Goal: Information Seeking & Learning: Learn about a topic

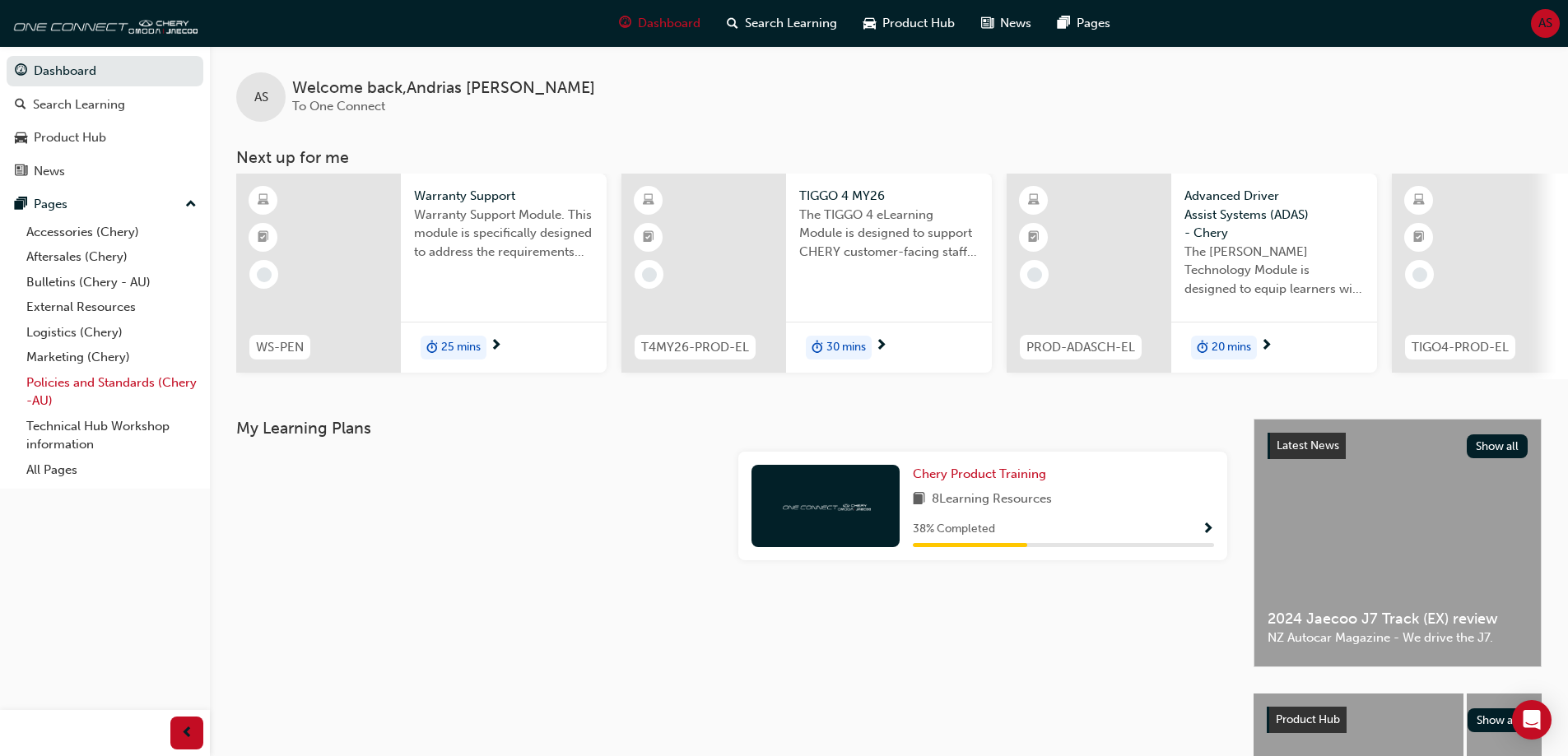
click at [109, 383] on link "Policies and Standards (Chery -AU)" at bounding box center [112, 392] width 183 height 44
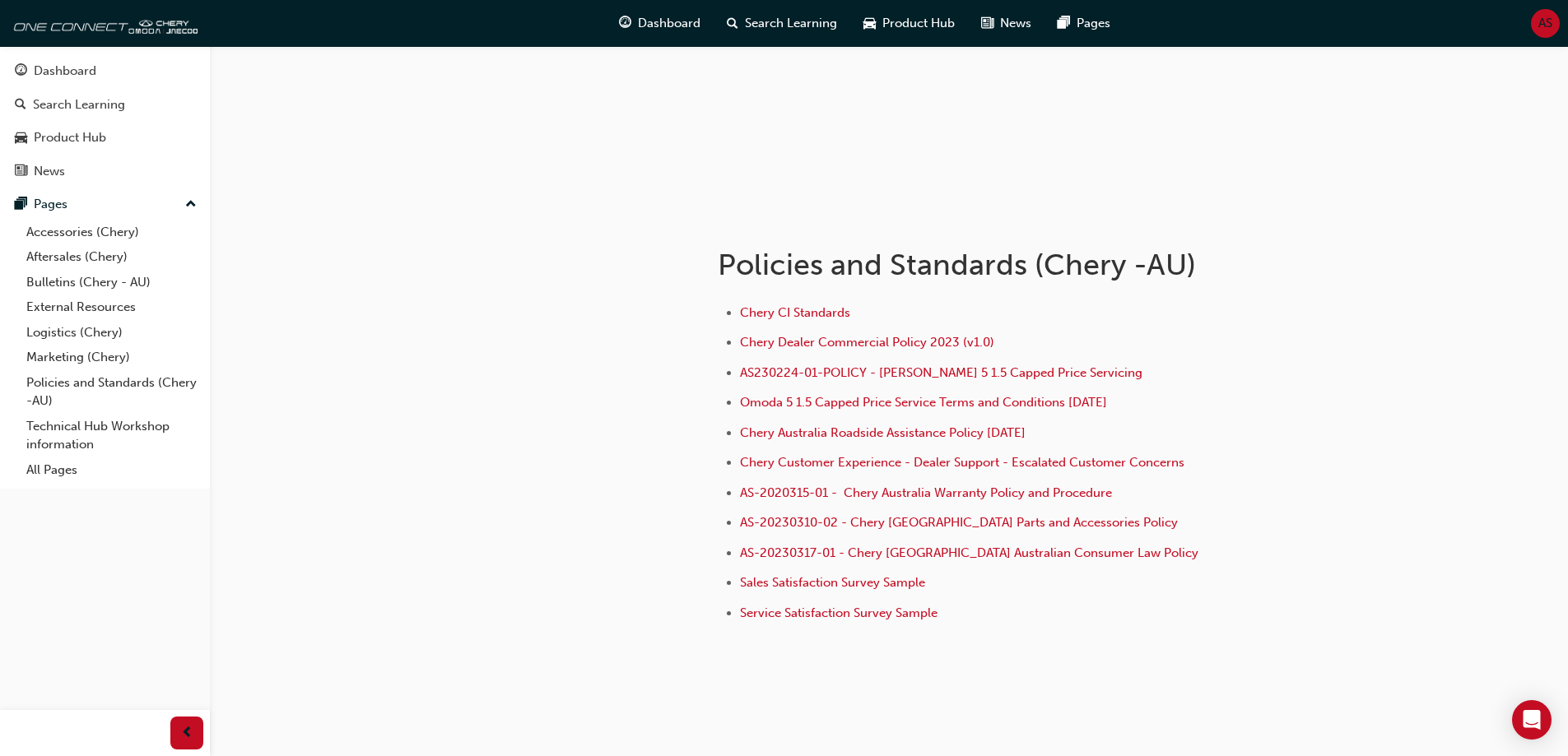
scroll to position [164, 0]
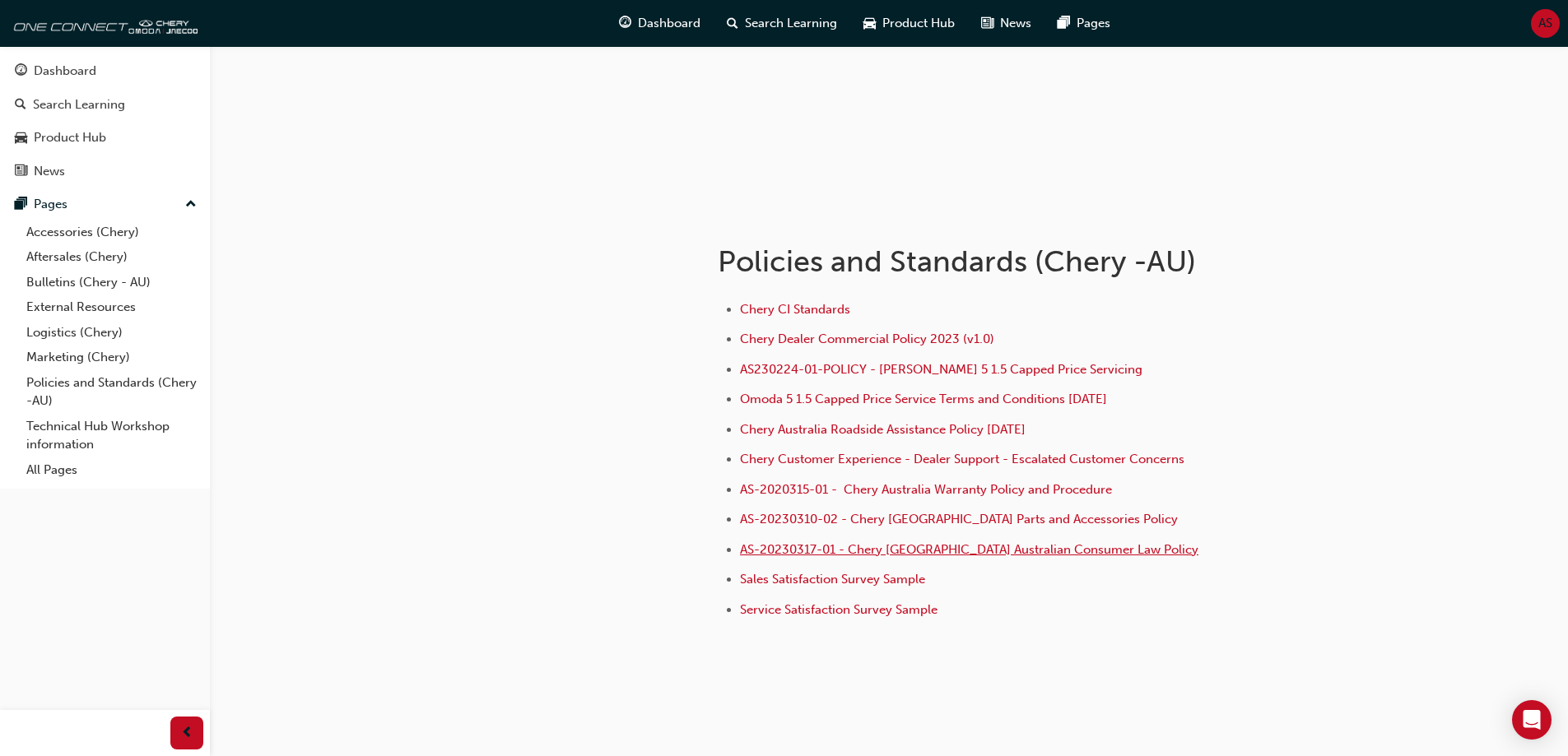
click at [1001, 546] on span "AS-20230317-01 - Chery [GEOGRAPHIC_DATA] Australian Consumer Law Policy" at bounding box center [969, 549] width 458 height 15
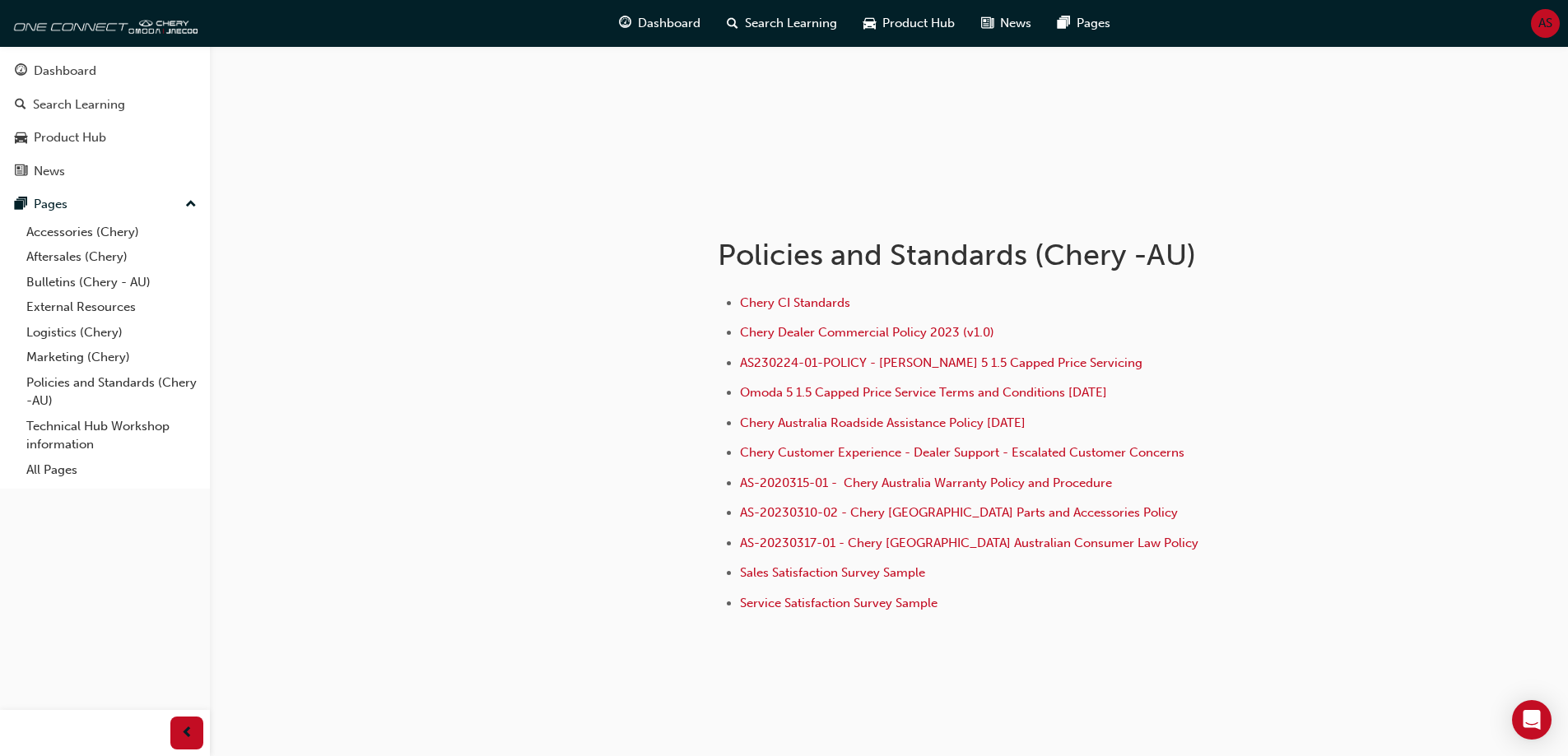
scroll to position [191, 0]
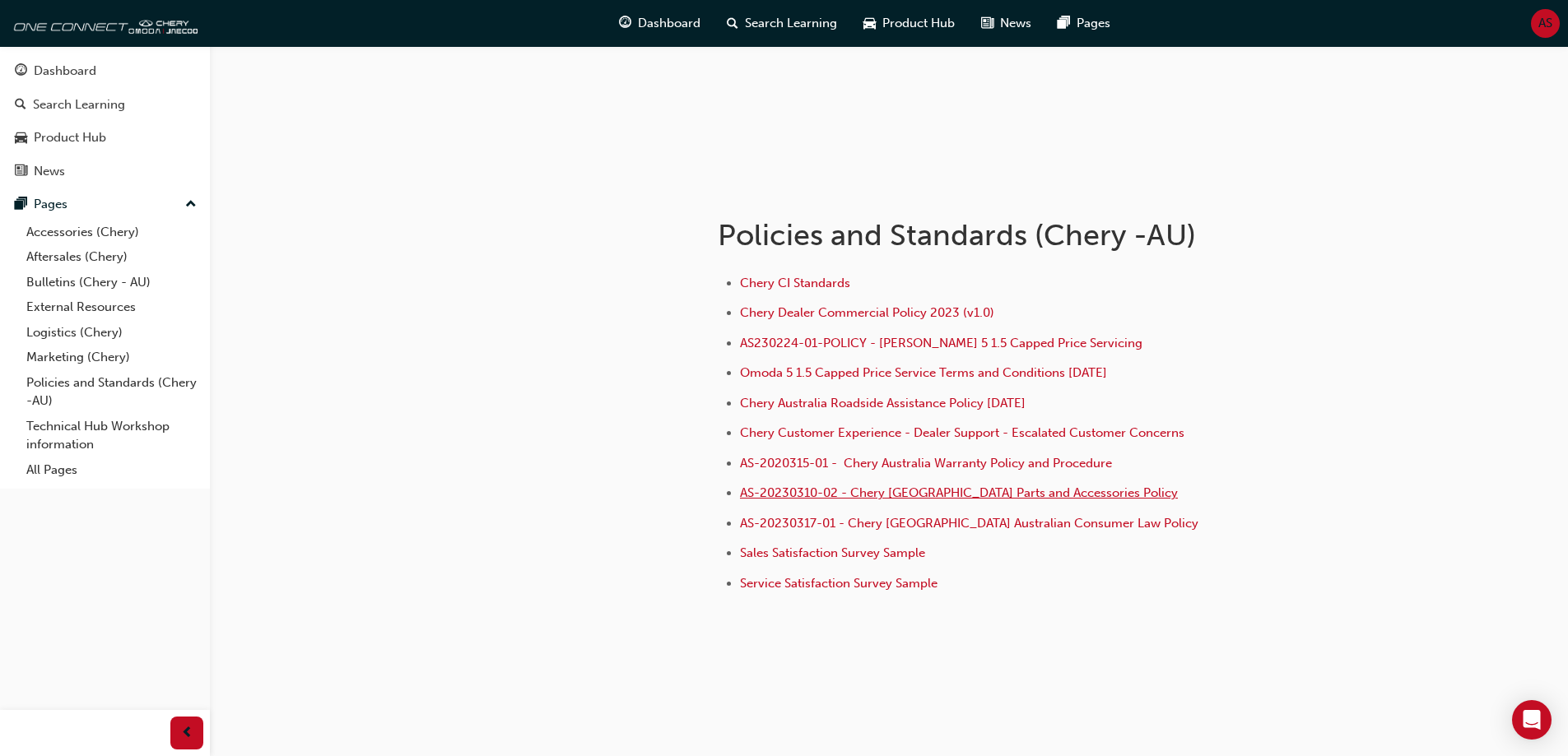
click at [935, 495] on span "AS-20230310-02 - Chery [GEOGRAPHIC_DATA] Parts and Accessories Policy" at bounding box center [958, 492] width 437 height 15
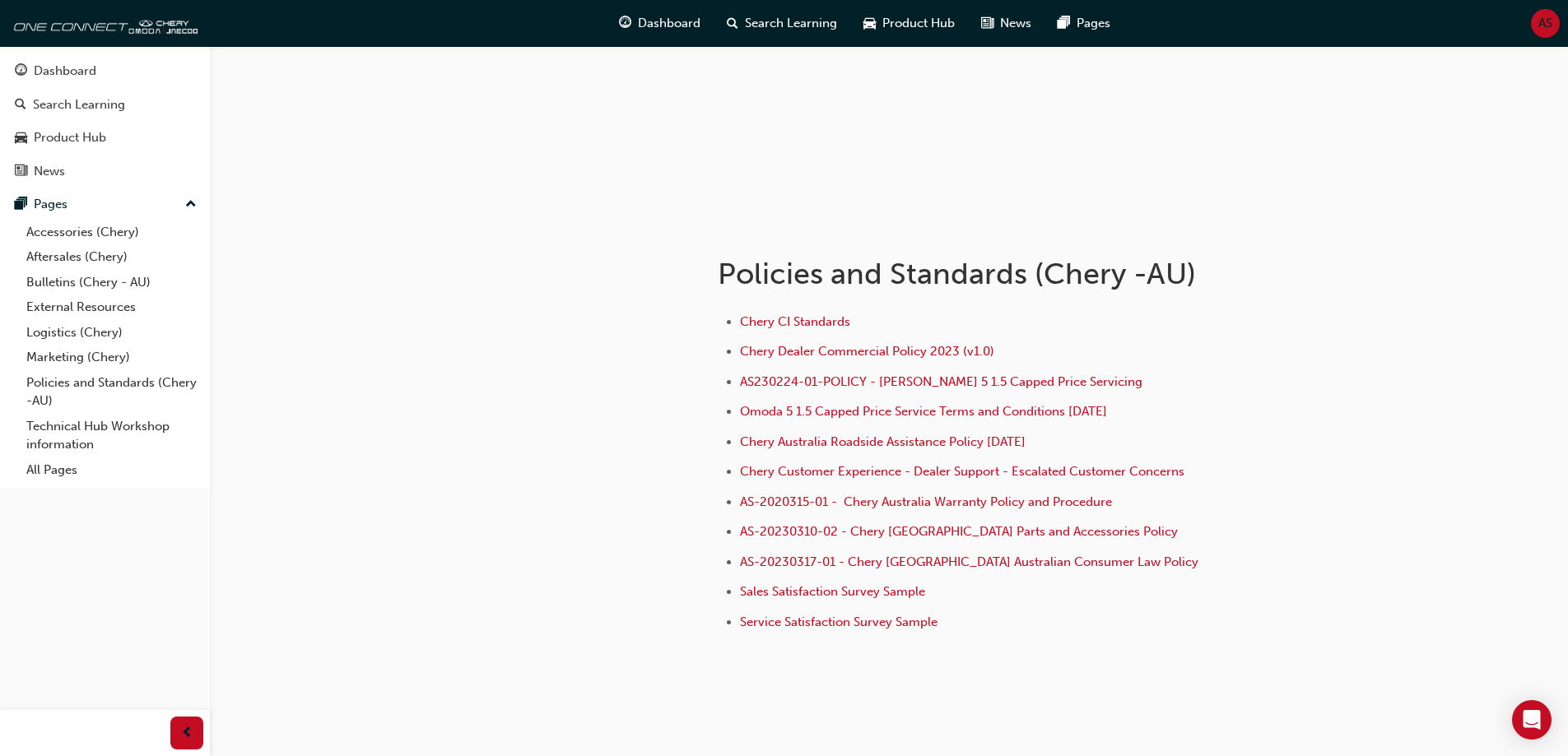
scroll to position [164, 0]
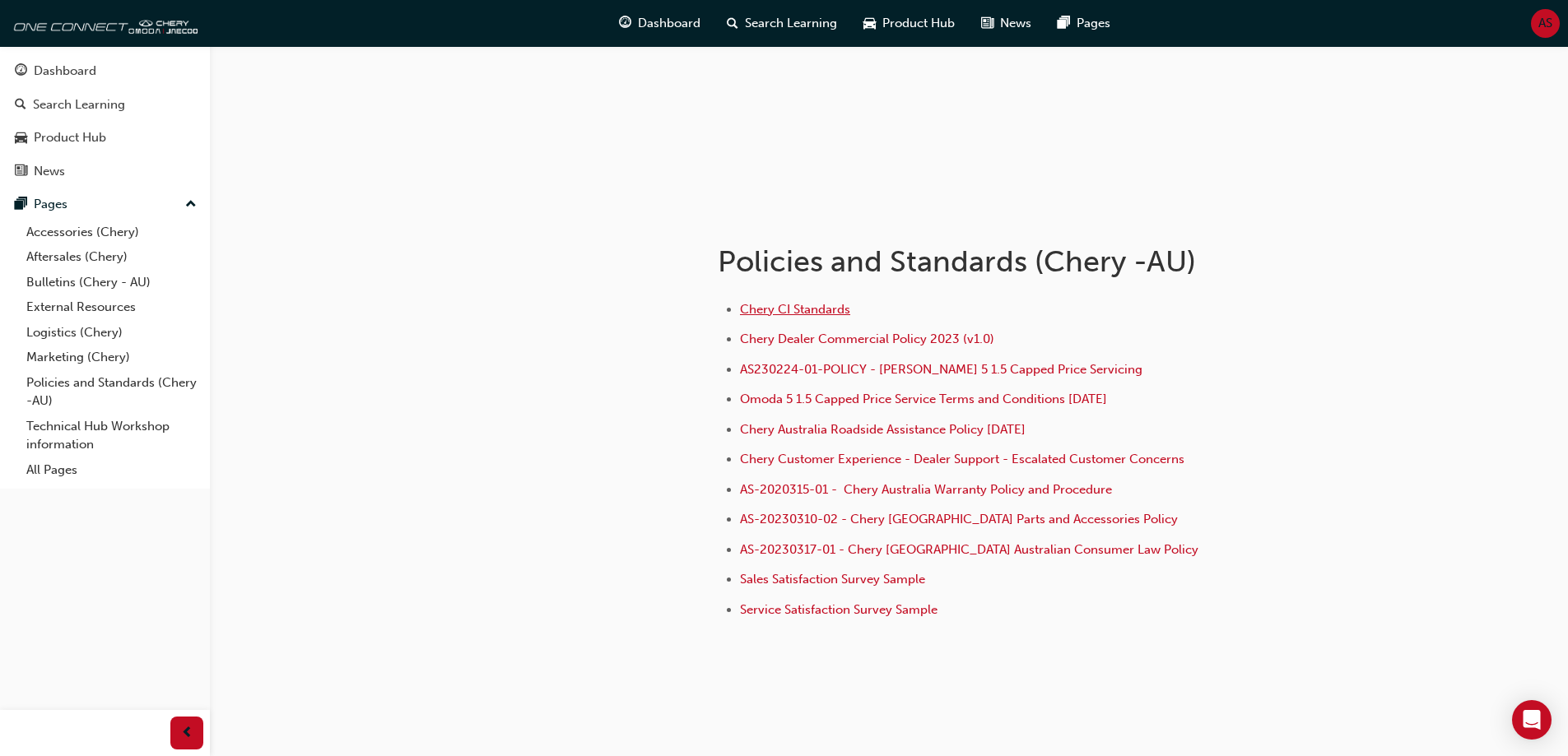
click at [805, 308] on span "Chery CI Standards" at bounding box center [795, 309] width 110 height 15
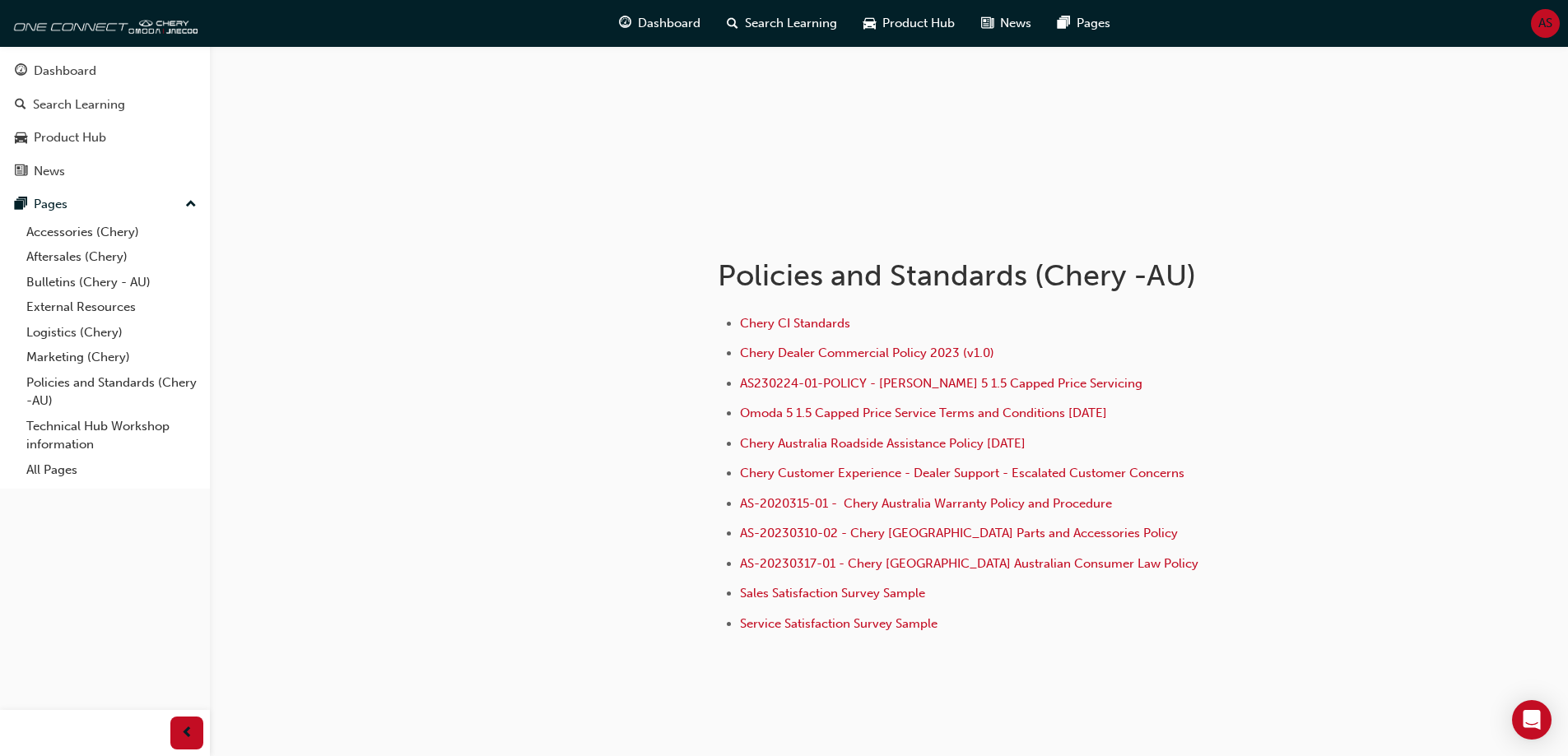
scroll to position [164, 0]
